Goal: Contribute content: Add original content to the website for others to see

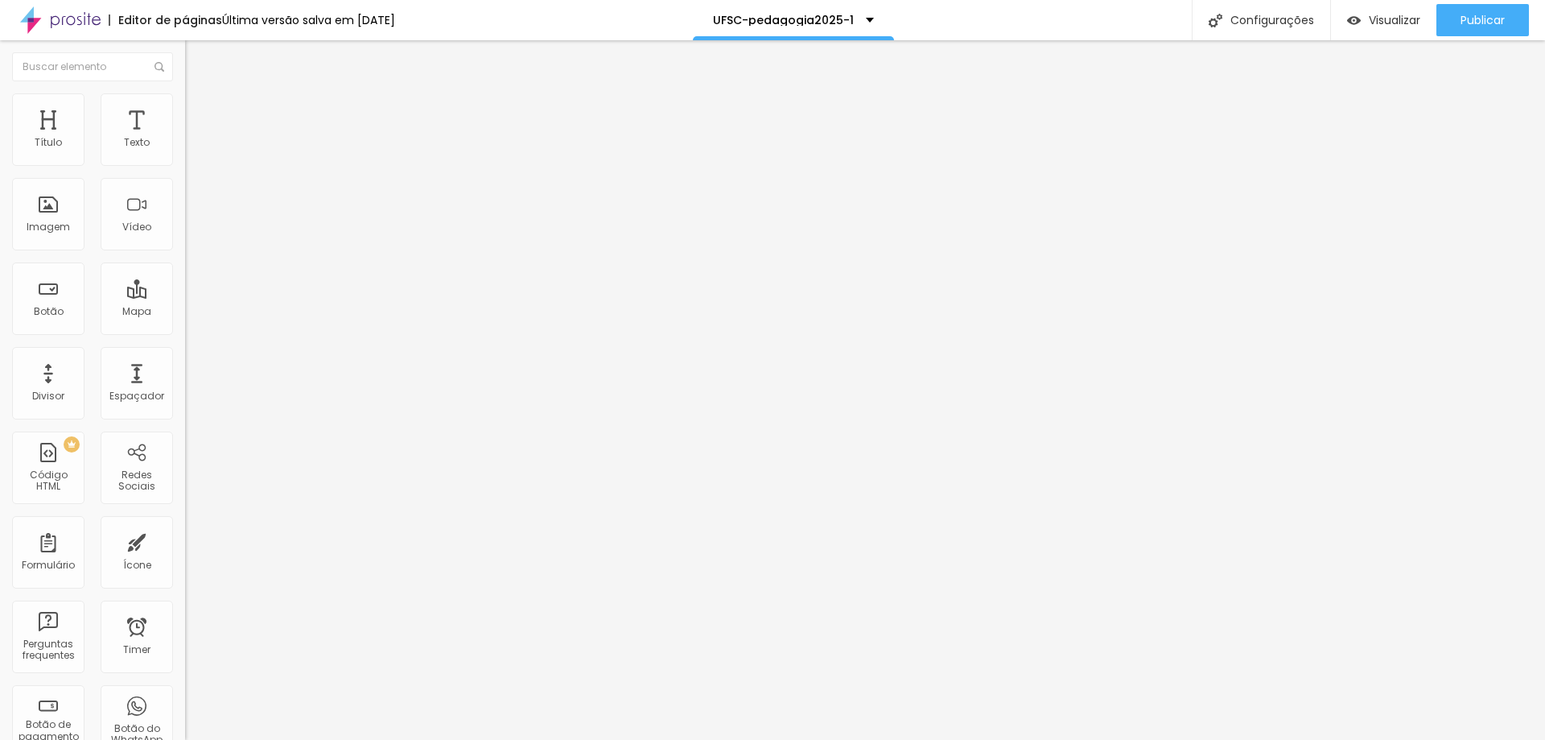
click at [185, 109] on img at bounding box center [192, 116] width 14 height 14
click at [185, 692] on div at bounding box center [277, 692] width 185 height 0
click at [185, 702] on div at bounding box center [277, 702] width 185 height 0
click at [185, 711] on div at bounding box center [277, 711] width 185 height 0
click at [185, 109] on img at bounding box center [192, 116] width 14 height 14
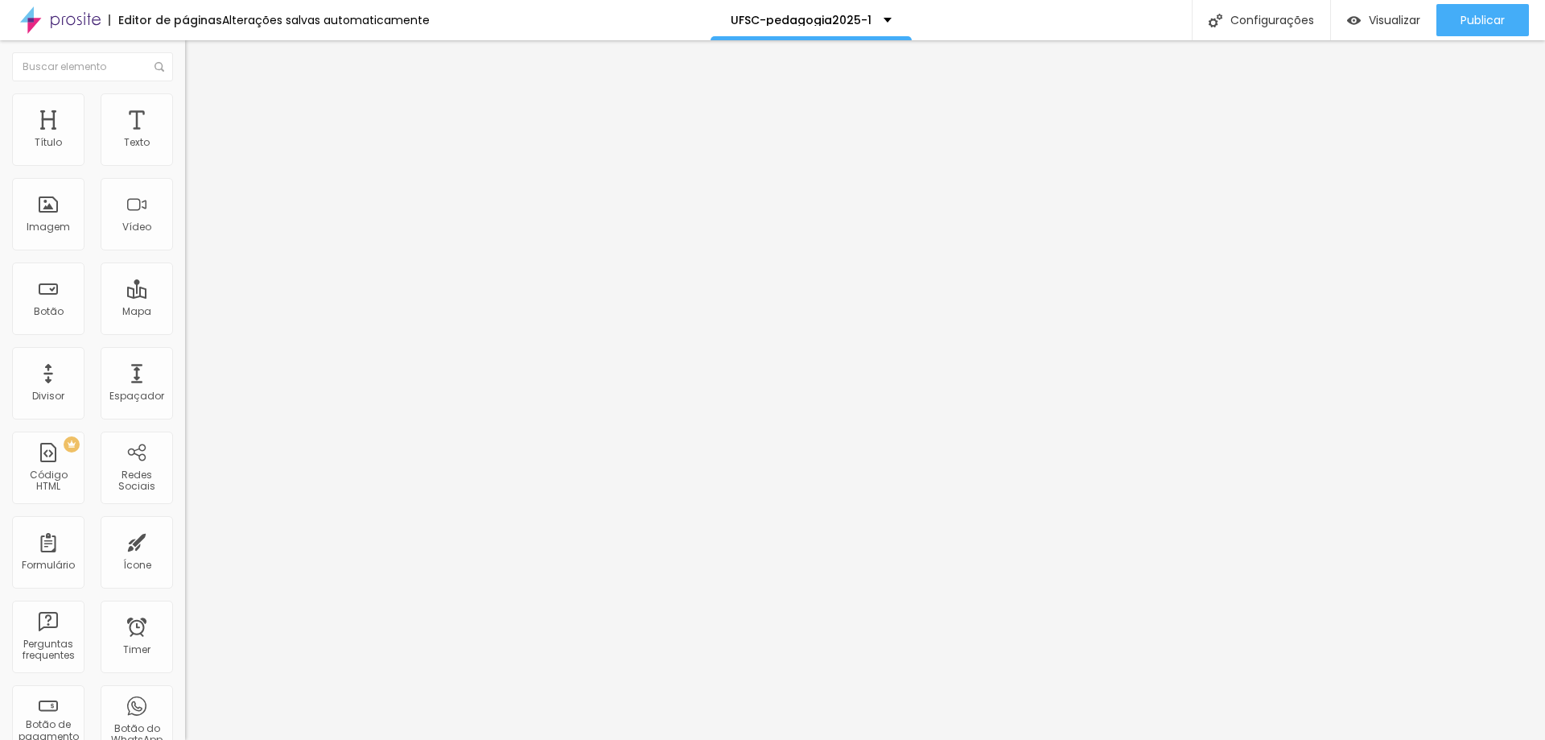
click at [185, 692] on div at bounding box center [277, 692] width 185 height 0
click at [185, 702] on li "Desktop" at bounding box center [277, 707] width 185 height 10
click at [185, 692] on li "Tablet" at bounding box center [277, 697] width 185 height 10
click at [185, 702] on div at bounding box center [277, 702] width 185 height 0
click at [185, 711] on div at bounding box center [277, 711] width 185 height 0
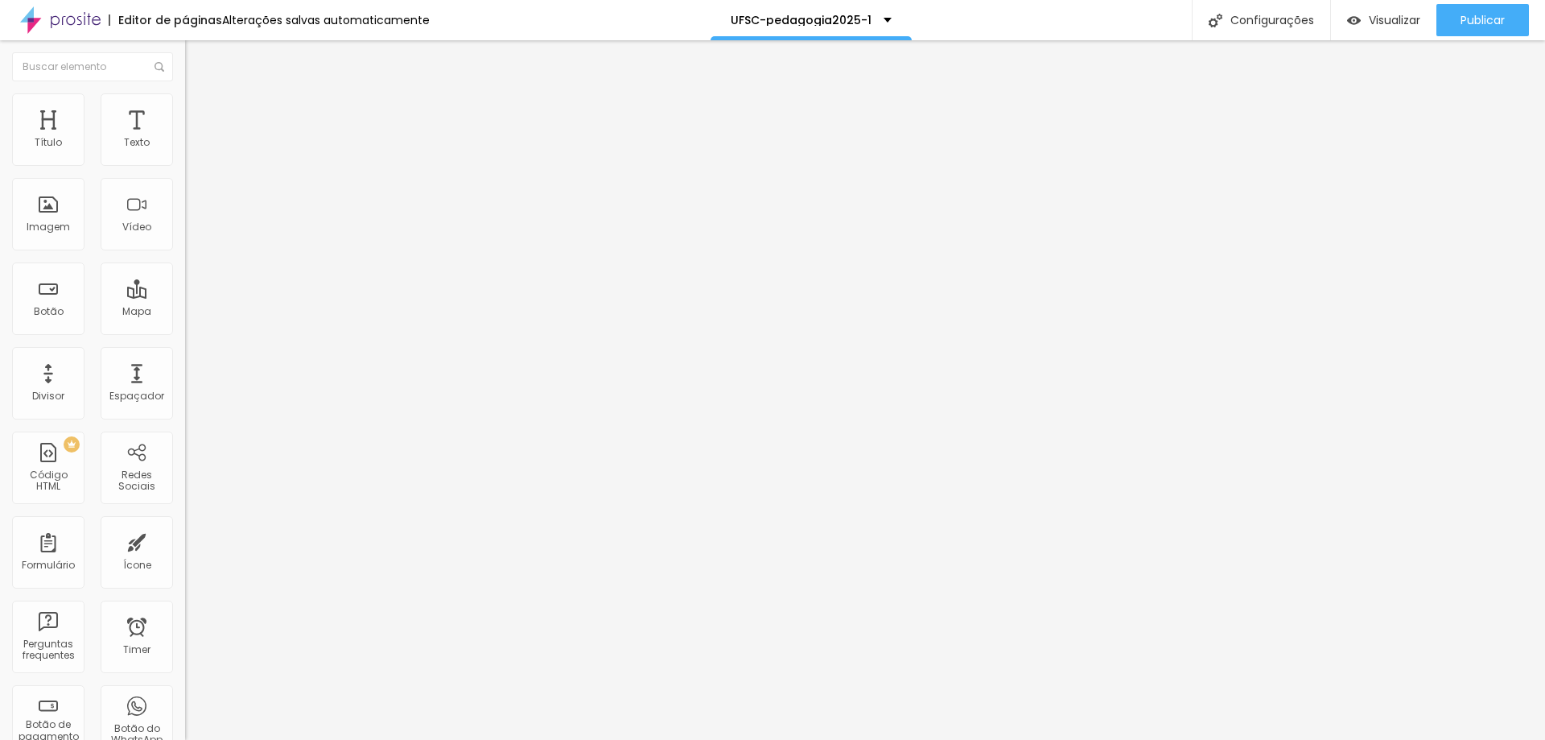
click at [185, 109] on li "Avançado" at bounding box center [277, 117] width 185 height 16
click at [185, 692] on div at bounding box center [277, 692] width 185 height 0
click at [185, 702] on div at bounding box center [277, 702] width 185 height 0
click at [185, 711] on div at bounding box center [277, 711] width 185 height 0
click at [758, 19] on span "Publicar" at bounding box center [1483, 20] width 44 height 13
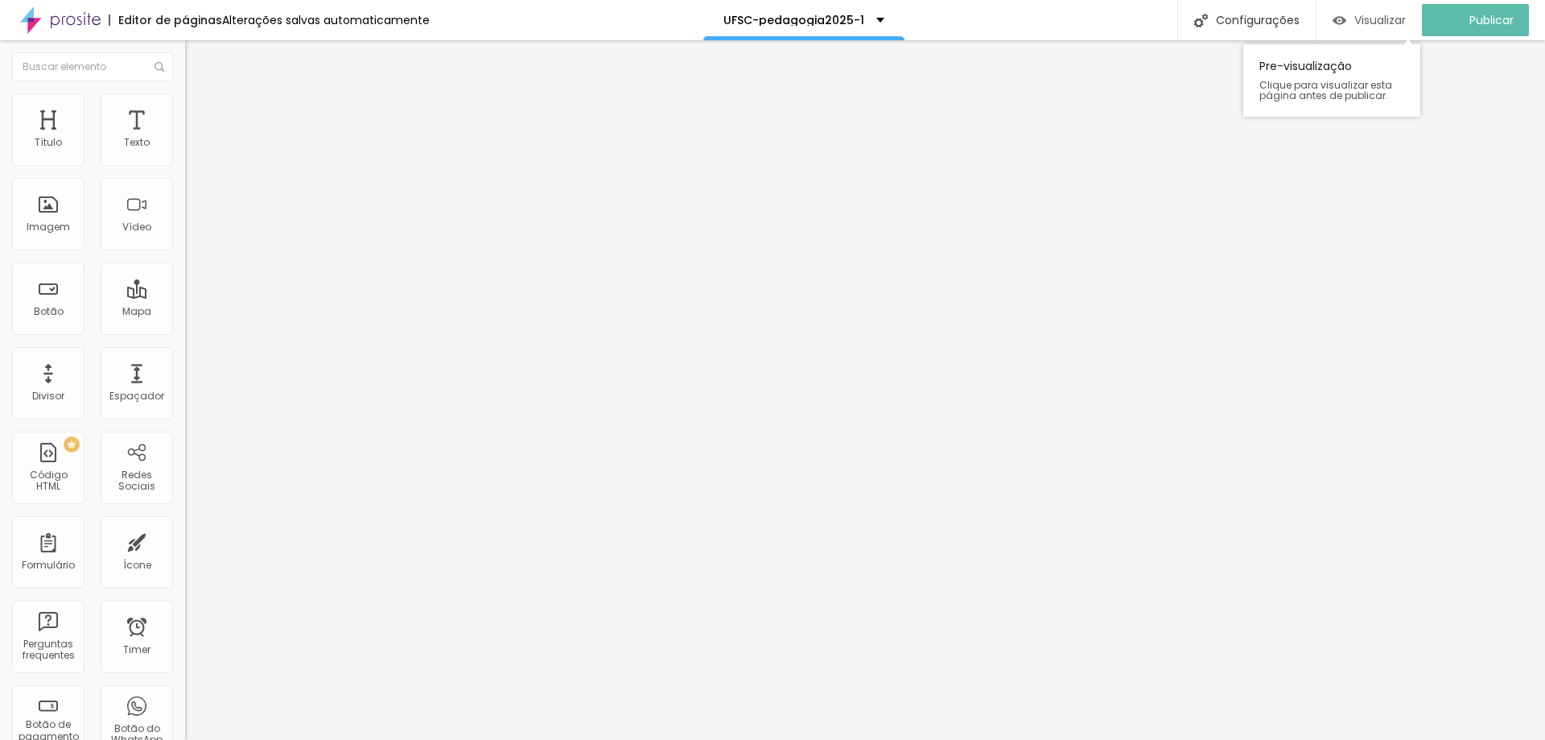
click at [758, 14] on span "Visualizar" at bounding box center [1380, 20] width 52 height 13
click at [185, 109] on img at bounding box center [192, 116] width 14 height 14
click at [185, 692] on div at bounding box center [277, 692] width 185 height 0
click at [185, 702] on div at bounding box center [277, 702] width 185 height 0
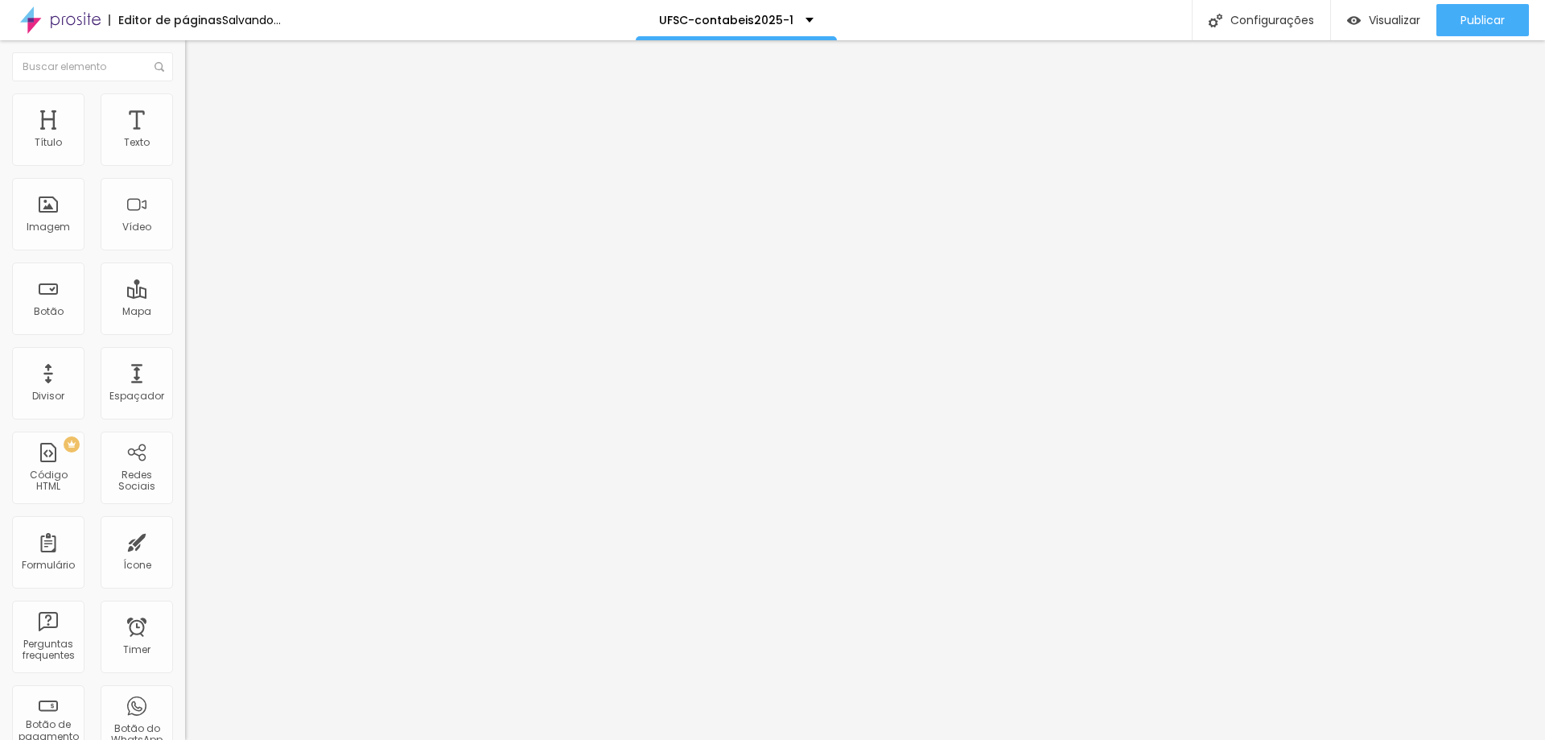
click at [185, 711] on div at bounding box center [277, 711] width 185 height 0
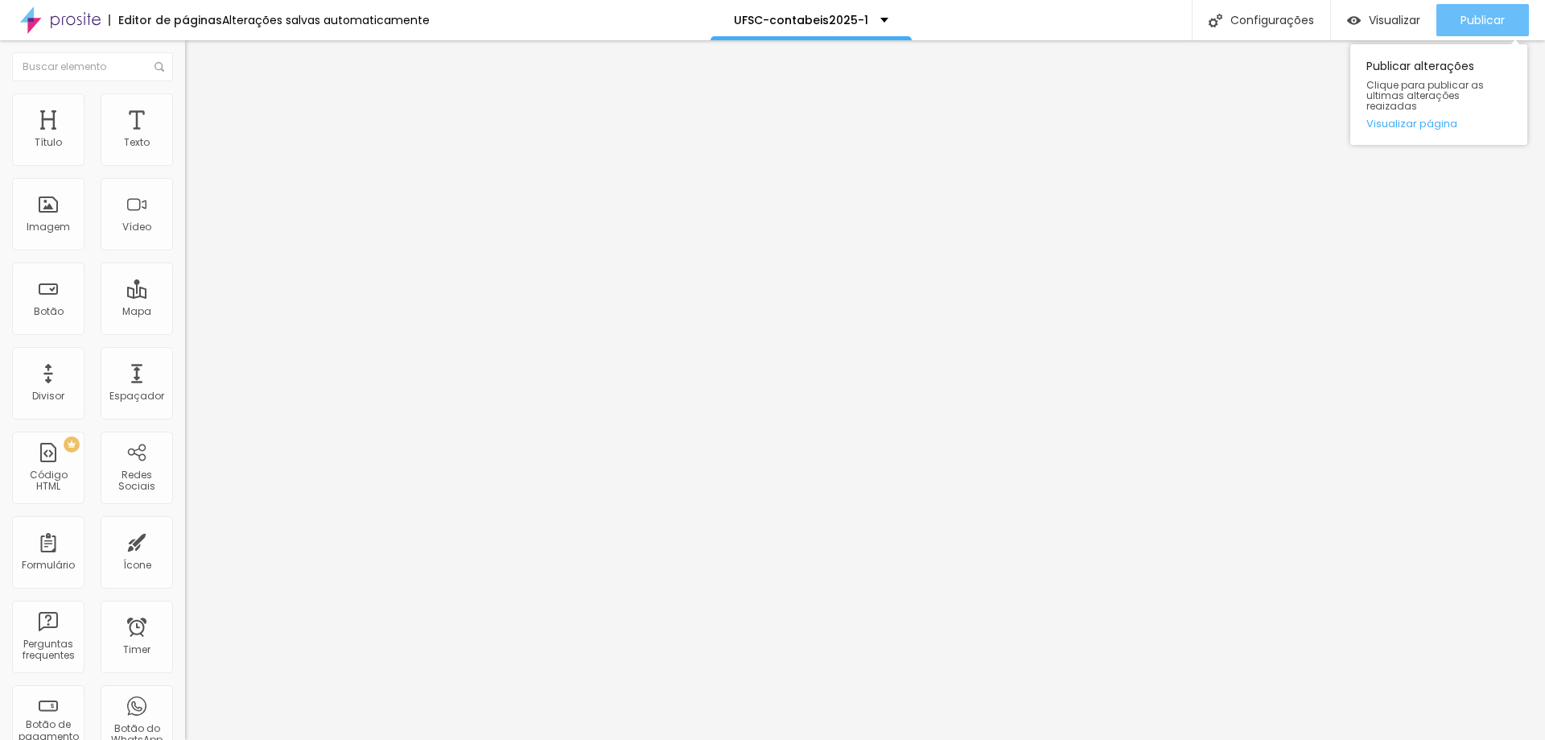
click at [1465, 15] on span "Publicar" at bounding box center [1483, 20] width 44 height 13
